Goal: Task Accomplishment & Management: Complete application form

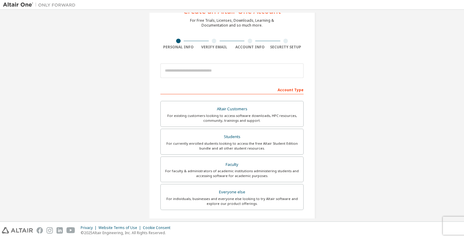
scroll to position [42, 0]
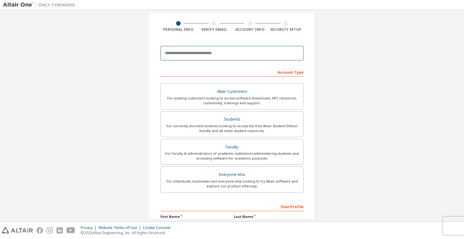
click at [219, 56] on input "email" at bounding box center [232, 53] width 143 height 15
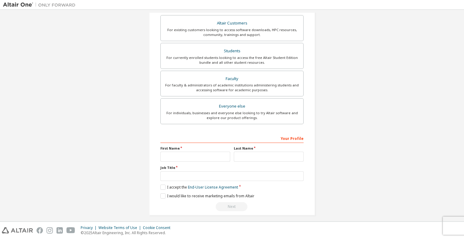
scroll to position [111, 0]
type input "**********"
click at [219, 56] on div "For currently enrolled students looking to access the free Altair Student Editi…" at bounding box center [231, 59] width 135 height 10
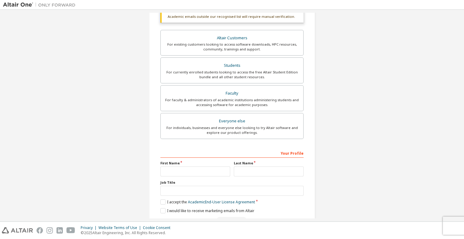
scroll to position [126, 0]
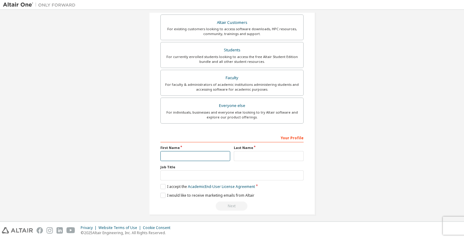
click at [213, 159] on input "text" at bounding box center [196, 156] width 70 height 10
type input "*********"
click at [252, 157] on input "text" at bounding box center [269, 156] width 70 height 10
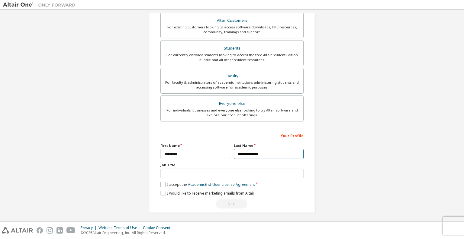
type input "**********"
click at [165, 183] on label "I accept the Academic End-User License Agreement" at bounding box center [208, 184] width 95 height 5
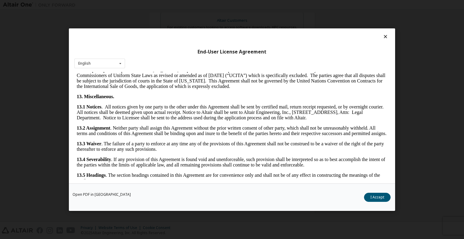
scroll to position [1001, 0]
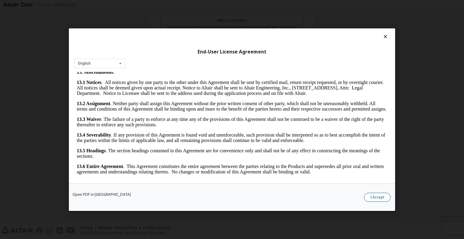
click at [371, 194] on button "I Accept" at bounding box center [377, 197] width 27 height 9
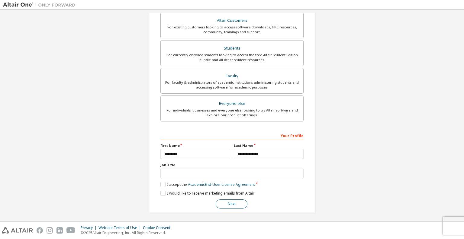
click at [240, 201] on button "Next" at bounding box center [232, 204] width 32 height 9
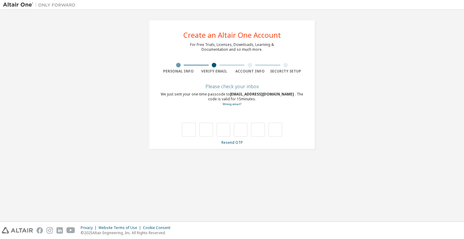
scroll to position [0, 0]
type input "*"
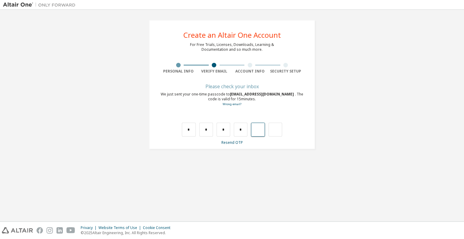
type input "*"
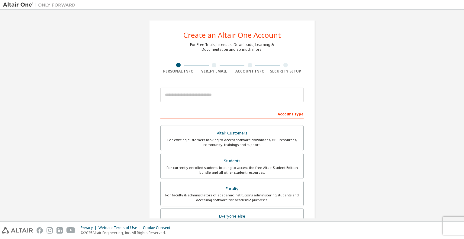
scroll to position [113, 0]
